Goal: Navigation & Orientation: Find specific page/section

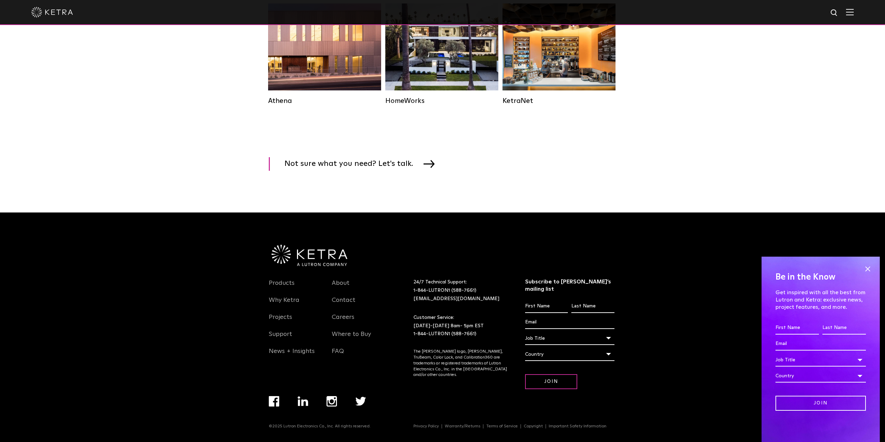
scroll to position [973, 0]
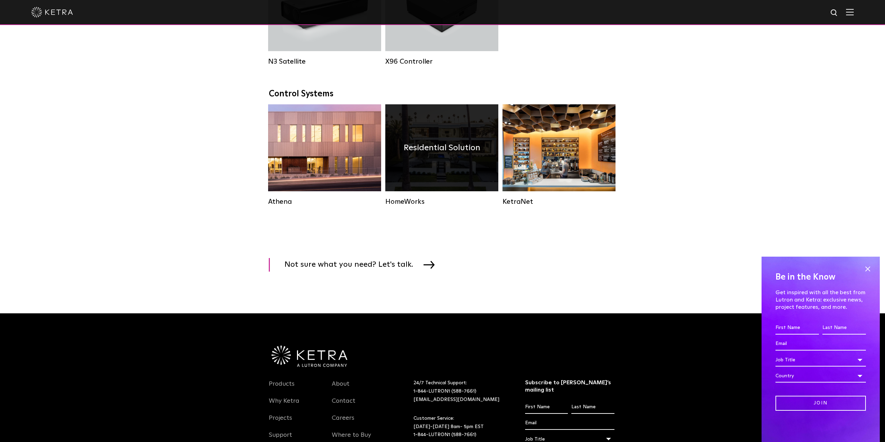
click at [422, 206] on div "HomeWorks" at bounding box center [441, 201] width 113 height 8
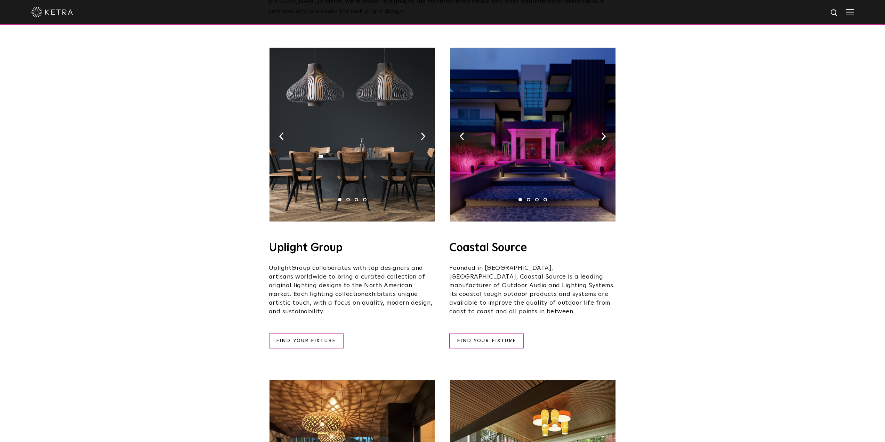
scroll to position [96, 0]
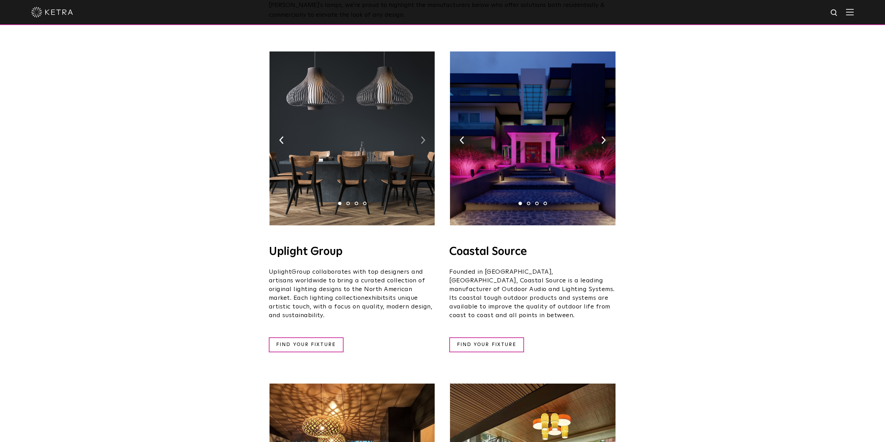
click at [423, 136] on img at bounding box center [423, 140] width 5 height 8
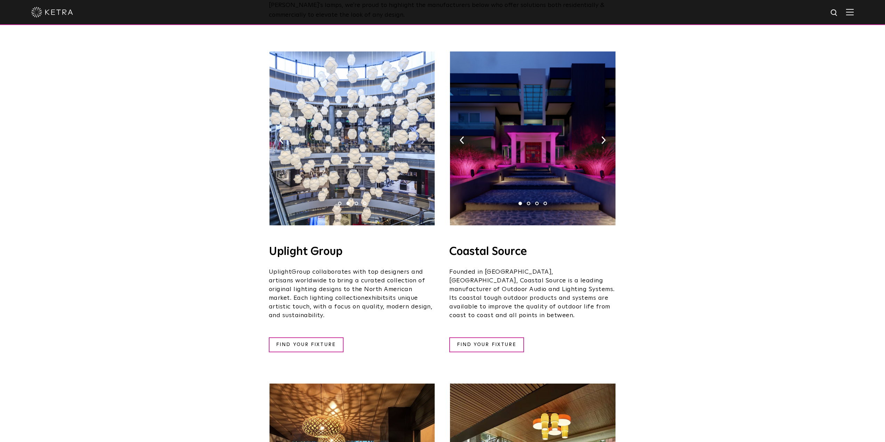
click at [423, 136] on img at bounding box center [423, 140] width 5 height 8
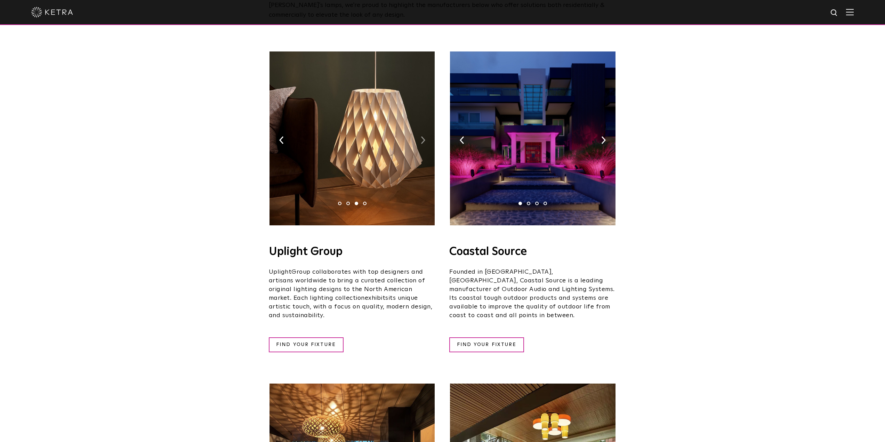
click at [423, 136] on img at bounding box center [423, 140] width 5 height 8
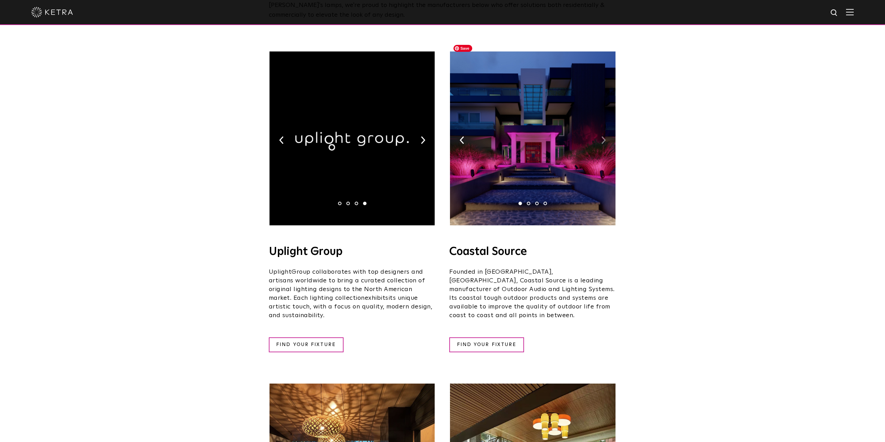
click at [601, 136] on img at bounding box center [603, 140] width 5 height 8
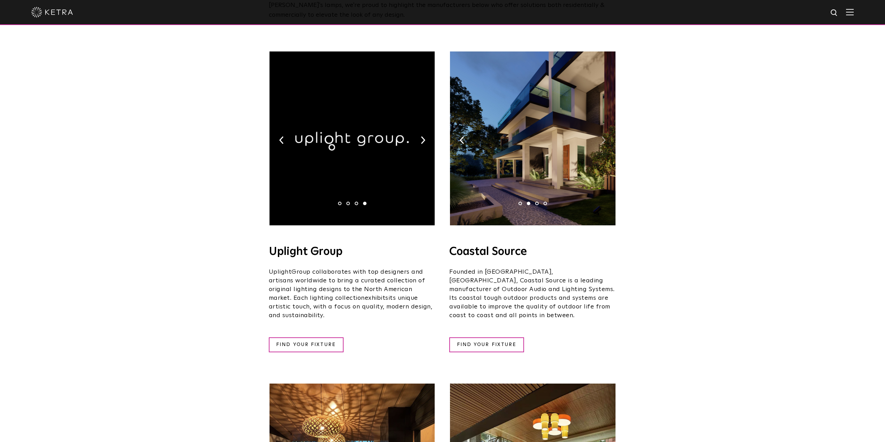
click at [601, 136] on img at bounding box center [603, 140] width 5 height 8
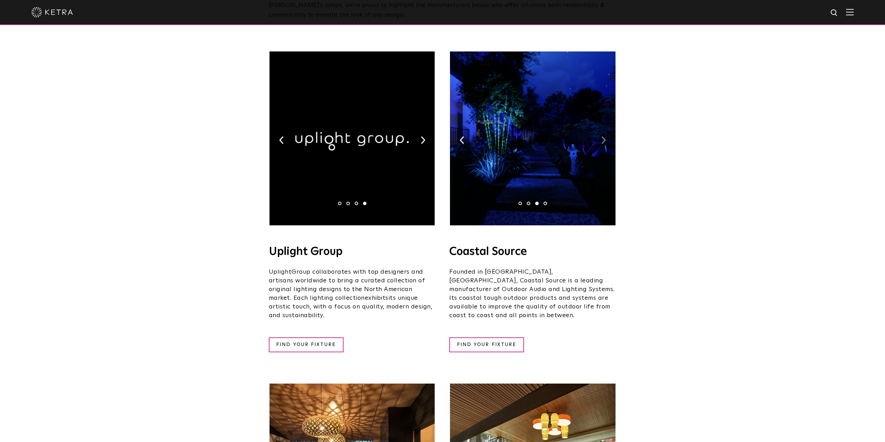
click at [601, 136] on img at bounding box center [603, 140] width 5 height 8
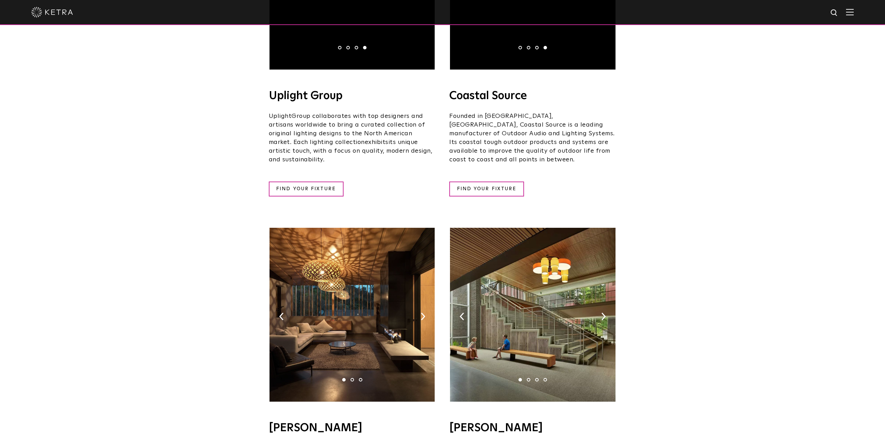
scroll to position [304, 0]
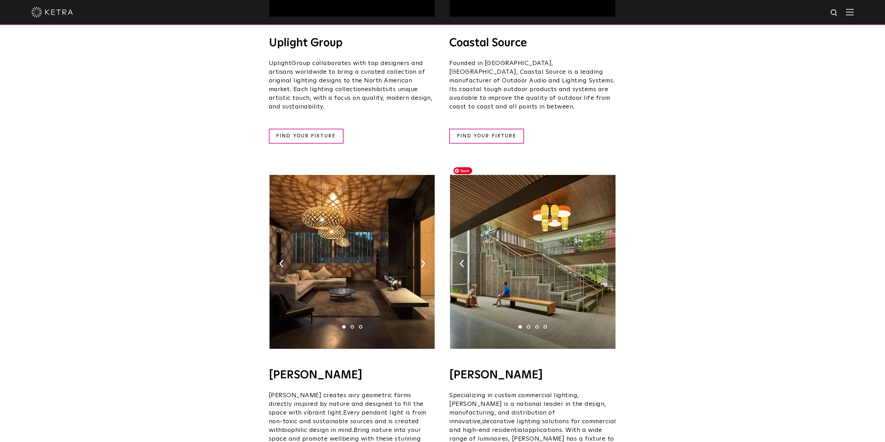
click at [602, 260] on img at bounding box center [603, 264] width 5 height 8
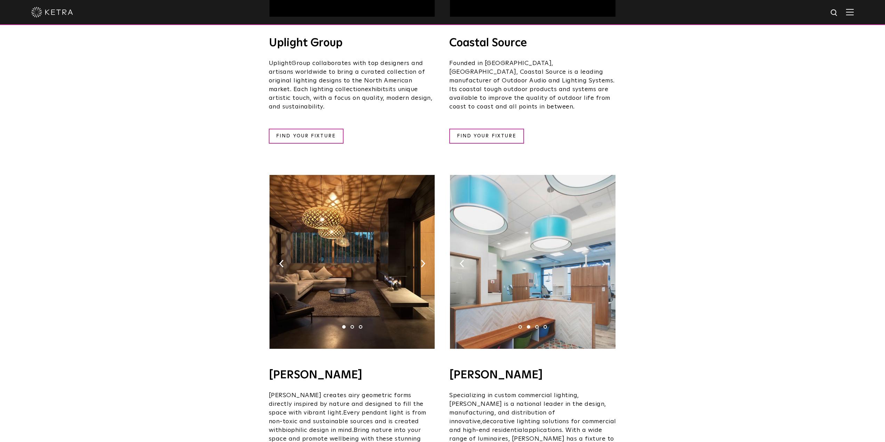
click at [602, 260] on img at bounding box center [603, 264] width 5 height 8
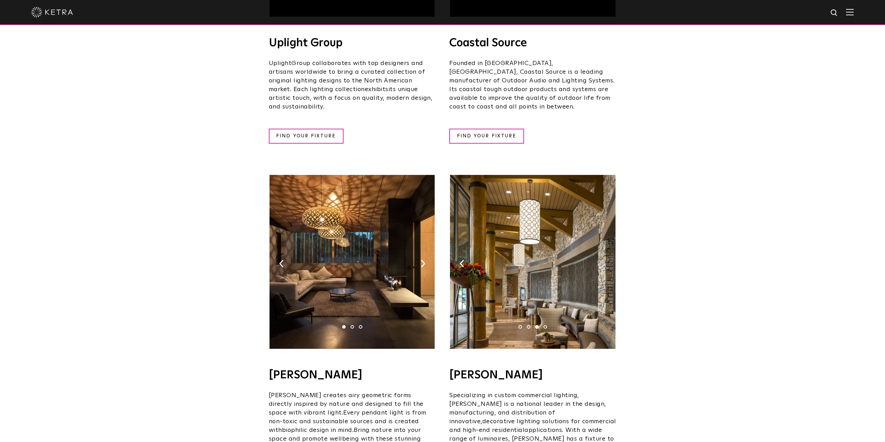
click at [602, 260] on img at bounding box center [603, 264] width 5 height 8
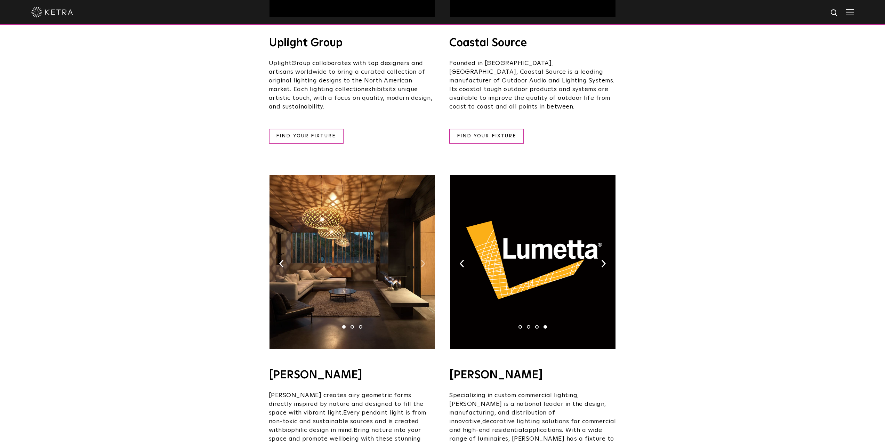
click at [422, 260] on img at bounding box center [423, 264] width 5 height 8
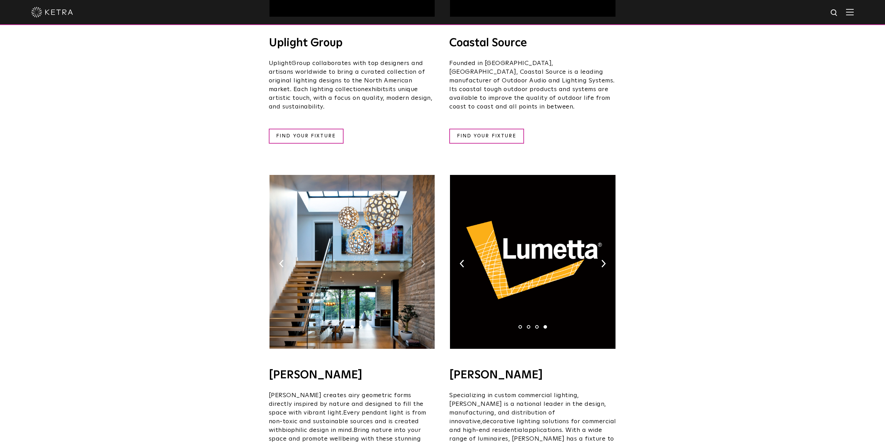
click at [422, 260] on img at bounding box center [423, 264] width 5 height 8
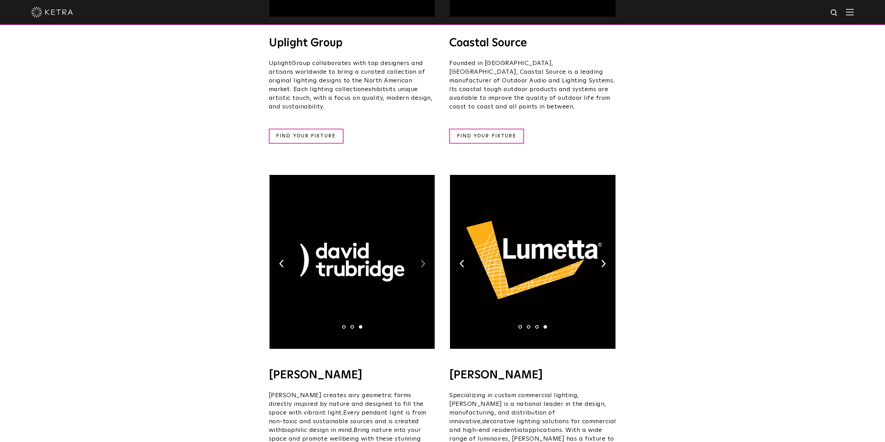
click at [422, 260] on img at bounding box center [423, 264] width 5 height 8
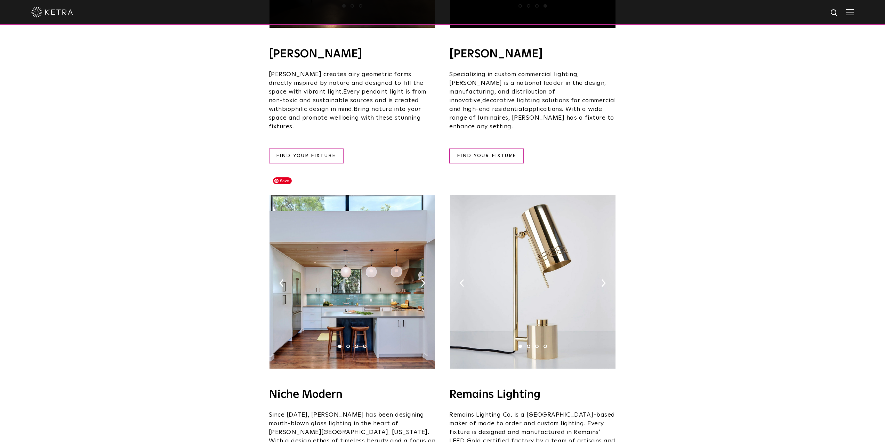
scroll to position [652, 0]
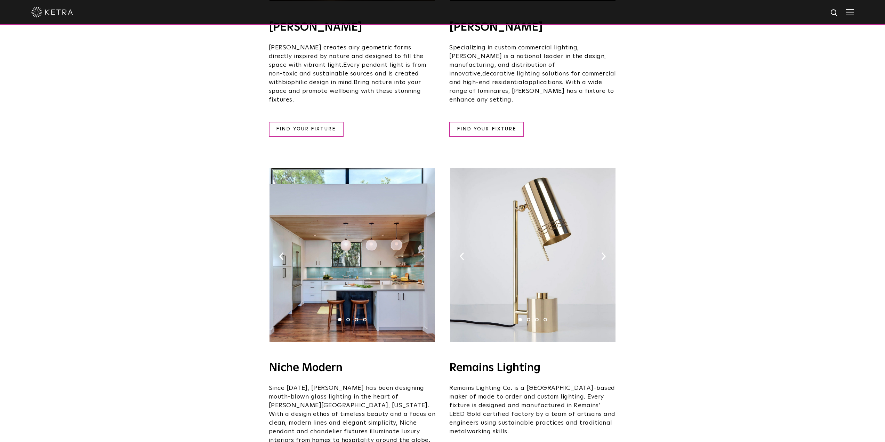
click at [422, 252] on img at bounding box center [423, 256] width 5 height 8
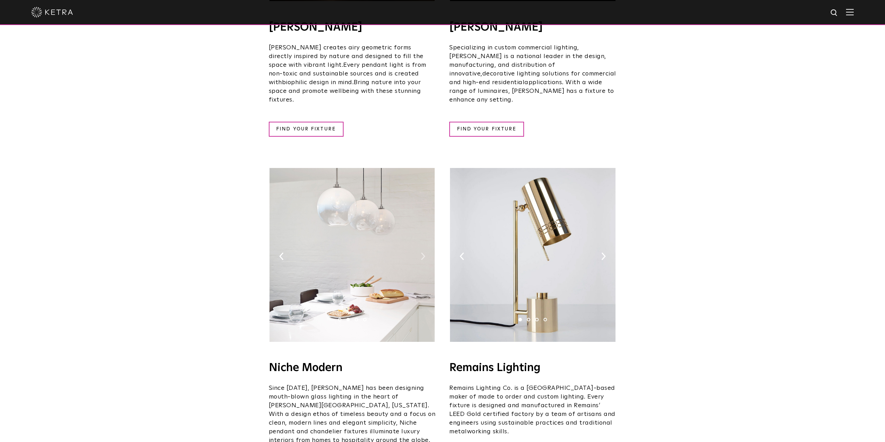
click at [422, 252] on img at bounding box center [423, 256] width 5 height 8
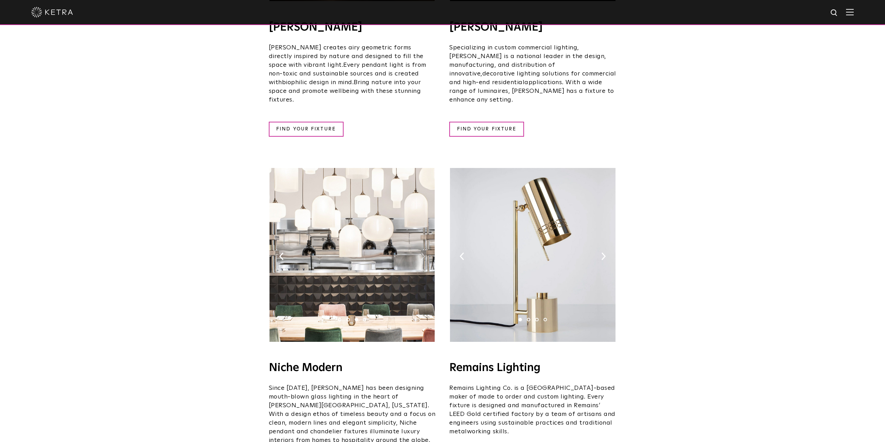
click at [422, 252] on img at bounding box center [423, 256] width 5 height 8
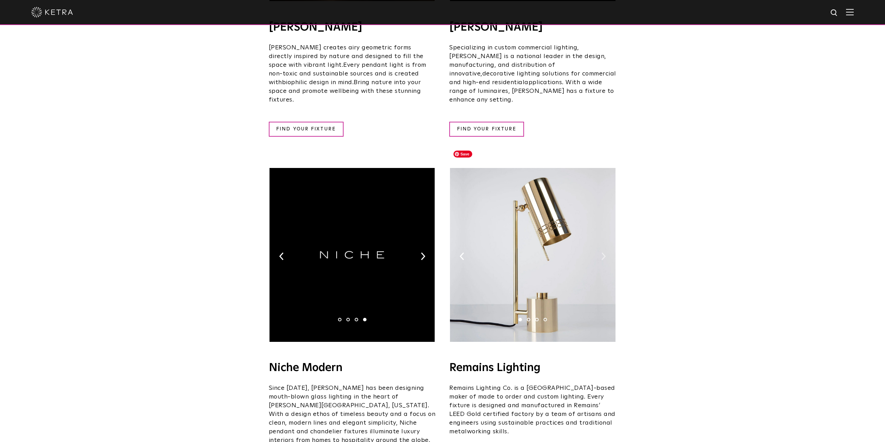
click at [603, 252] on img at bounding box center [603, 256] width 5 height 8
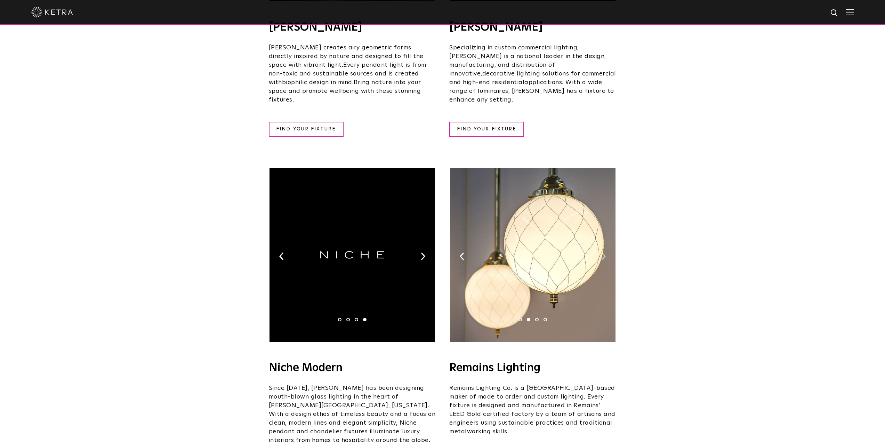
click at [603, 252] on img at bounding box center [603, 256] width 5 height 8
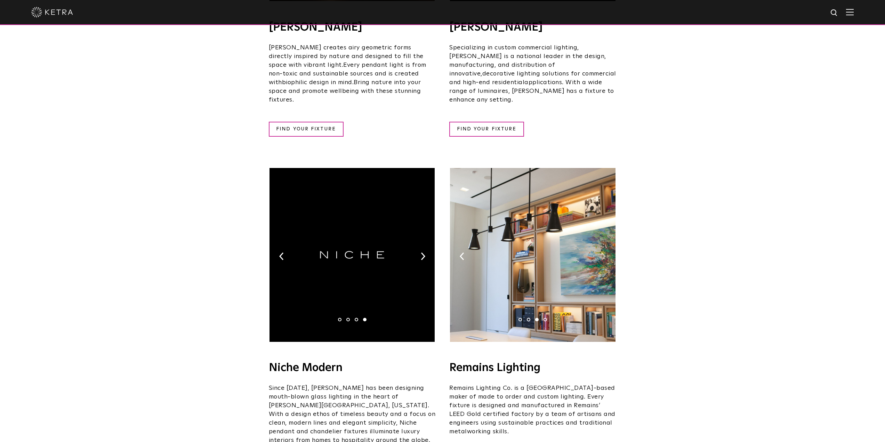
click at [603, 252] on img at bounding box center [603, 256] width 5 height 8
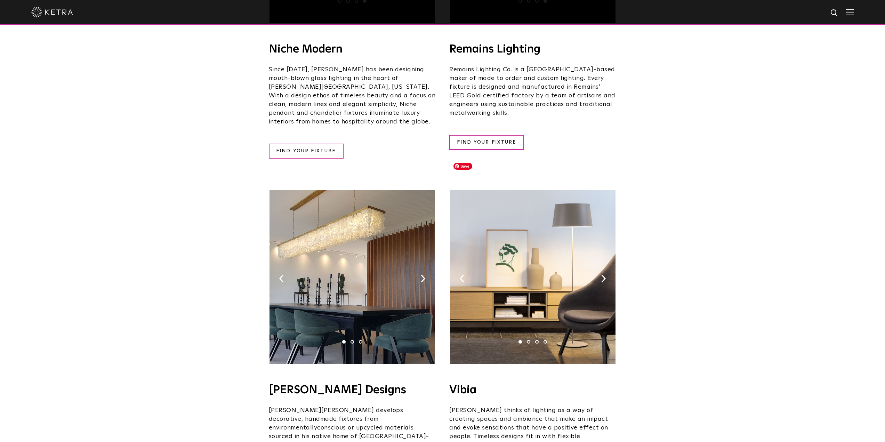
scroll to position [964, 0]
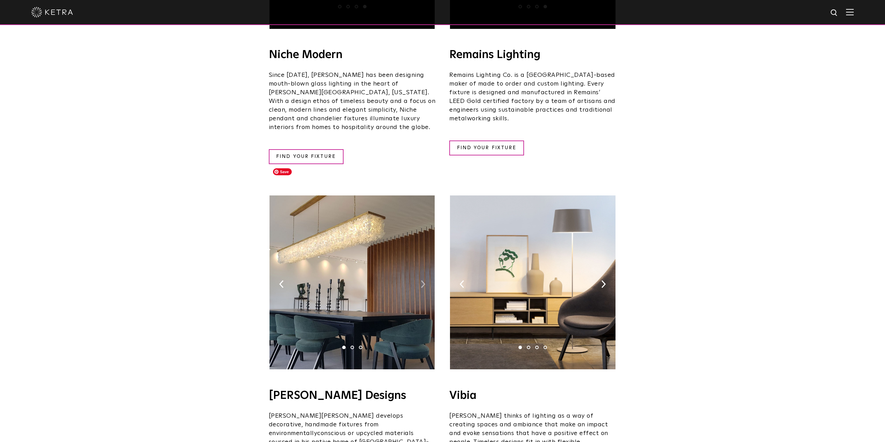
click at [423, 280] on img at bounding box center [423, 284] width 5 height 8
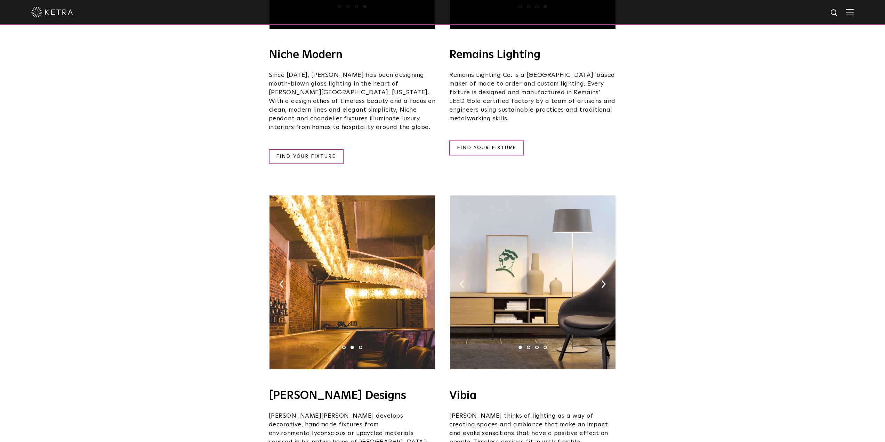
click at [423, 280] on img at bounding box center [423, 284] width 5 height 8
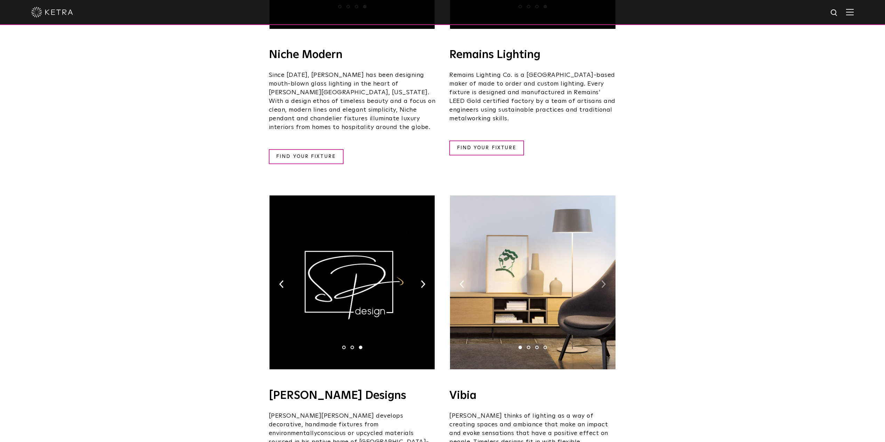
click at [603, 280] on img at bounding box center [603, 284] width 5 height 8
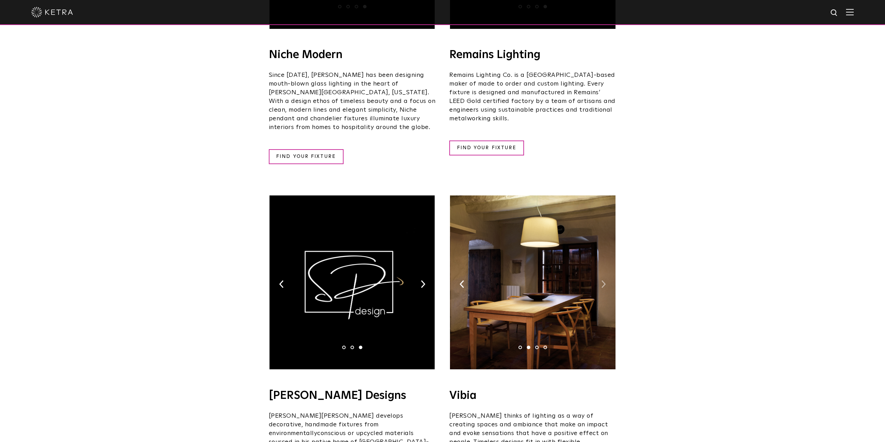
click at [603, 280] on img at bounding box center [603, 284] width 5 height 8
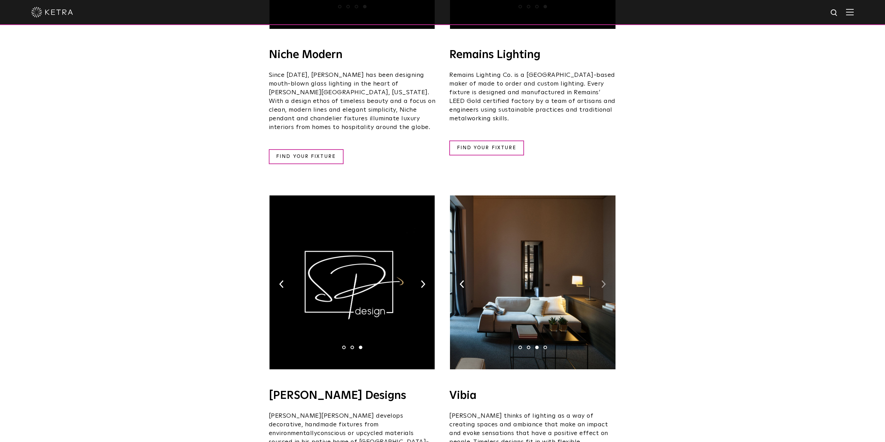
click at [604, 280] on img at bounding box center [603, 284] width 5 height 8
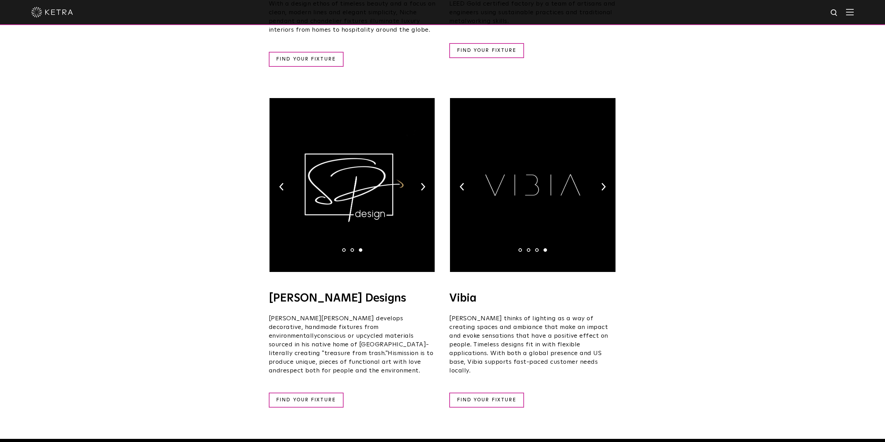
scroll to position [1069, 0]
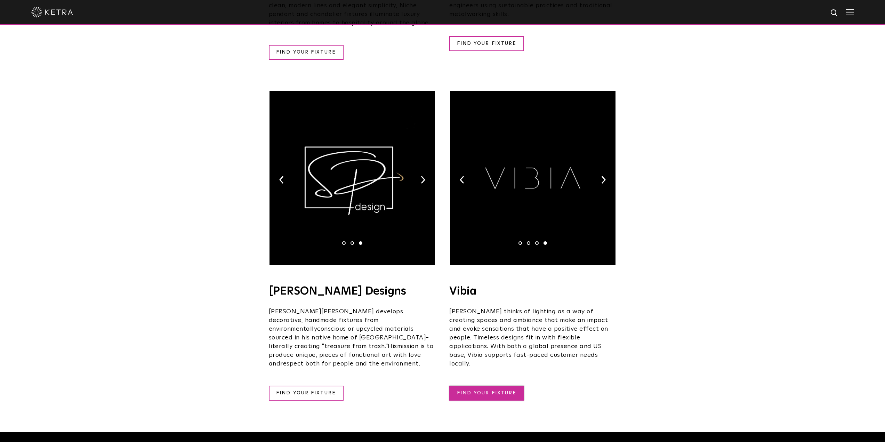
click at [494, 385] on link "FIND YOUR FIXTURE" at bounding box center [486, 392] width 75 height 15
